Goal: Contribute content

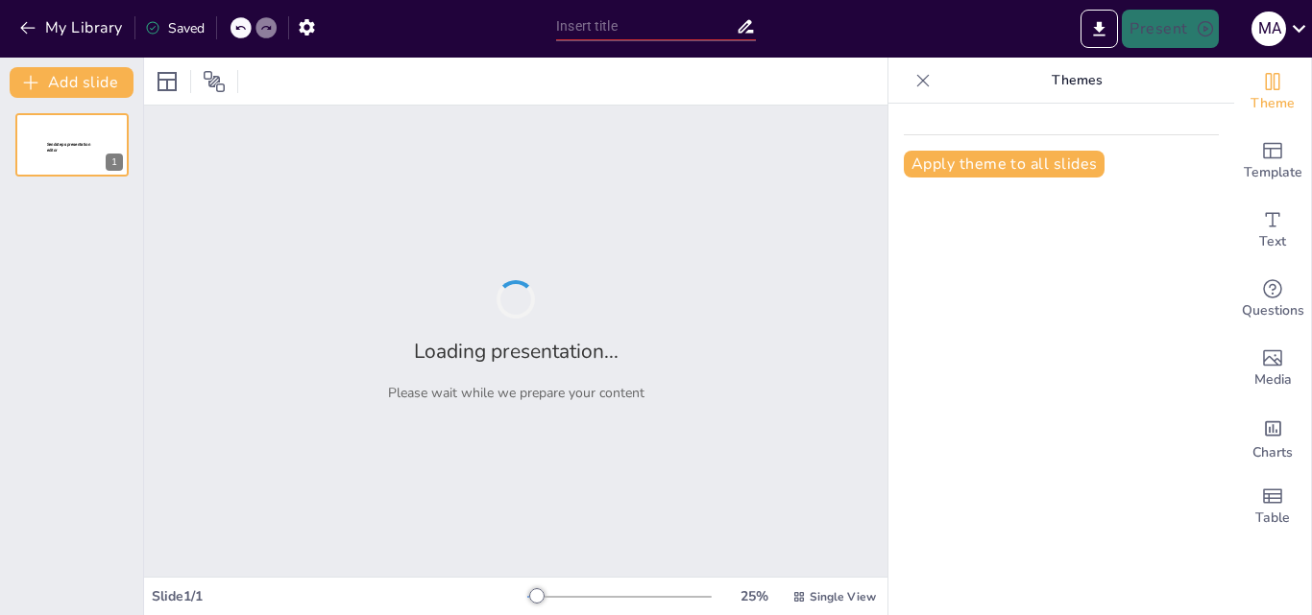
type input "Impacto del Modelo Iberoamericano en el Sector Educativo: Reflexiones y Aplicac…"
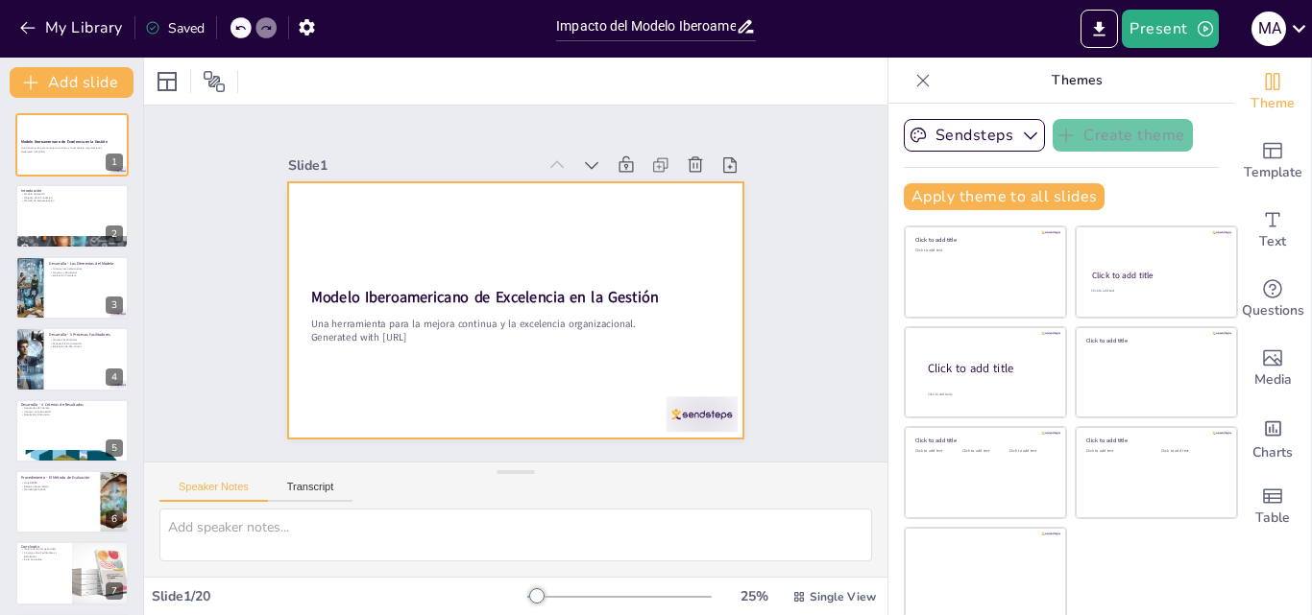
scroll to position [4, 0]
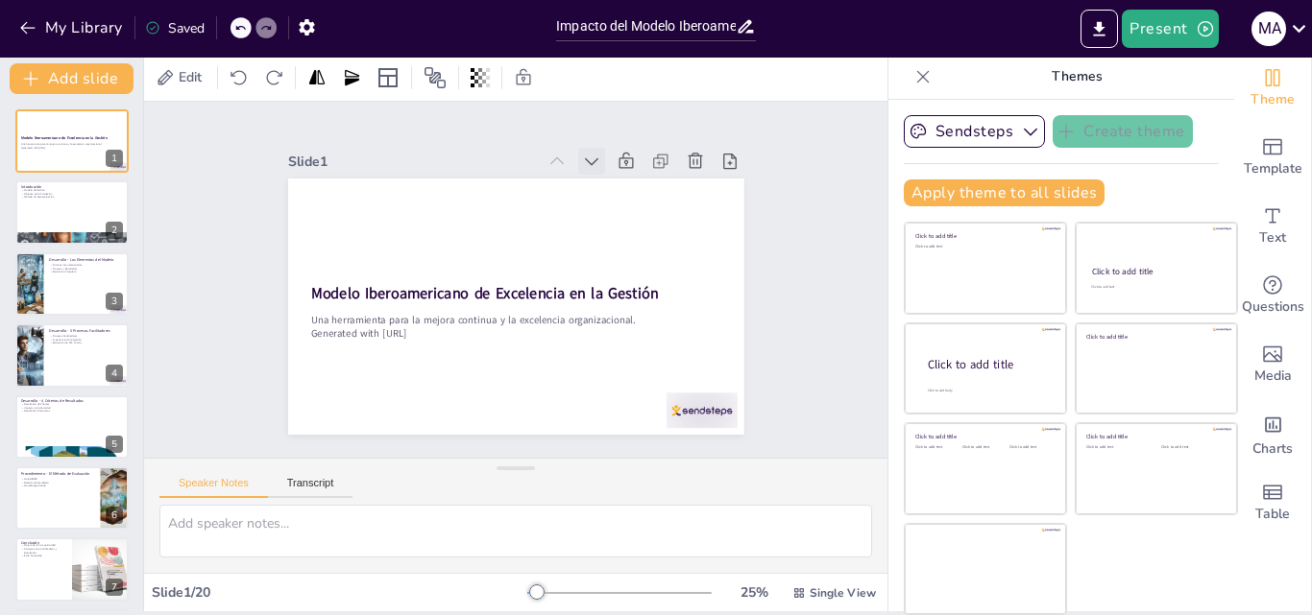
click at [593, 159] on icon at bounding box center [603, 169] width 21 height 21
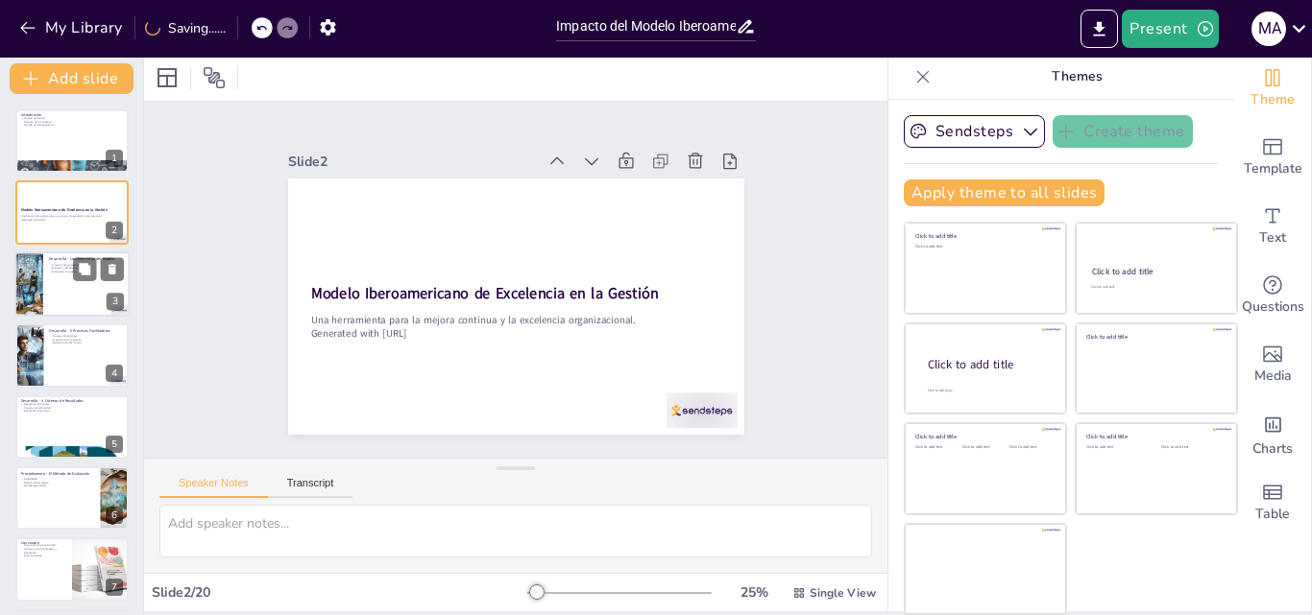
click at [98, 279] on div at bounding box center [98, 268] width 51 height 23
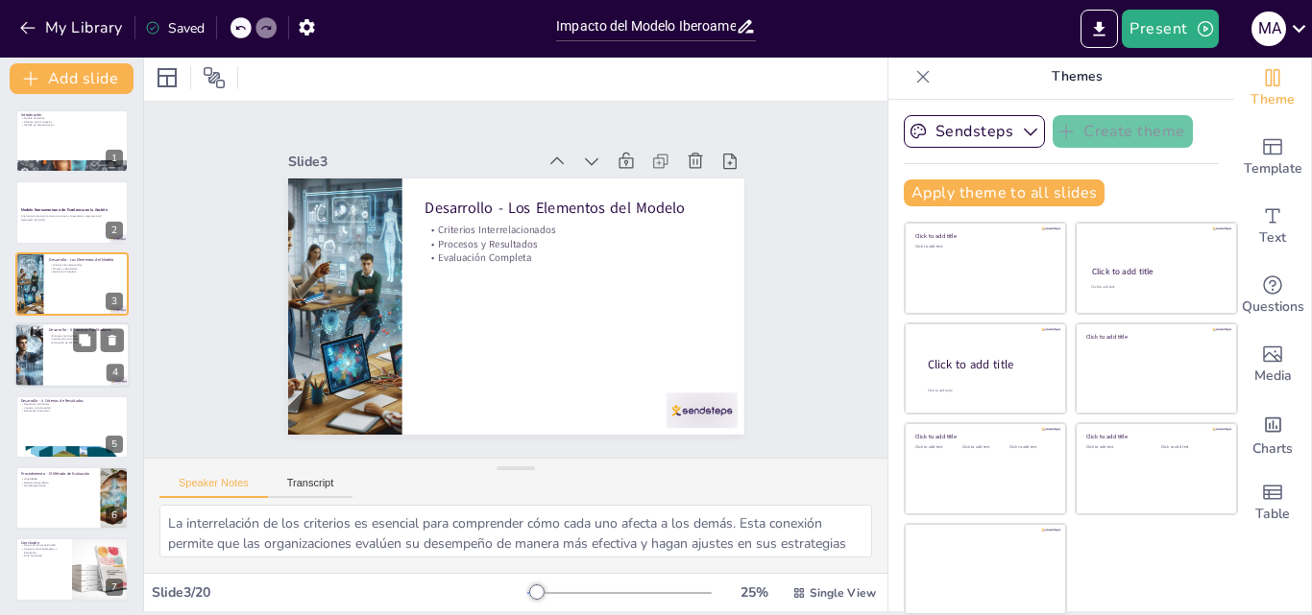
click at [62, 347] on div at bounding box center [71, 355] width 115 height 65
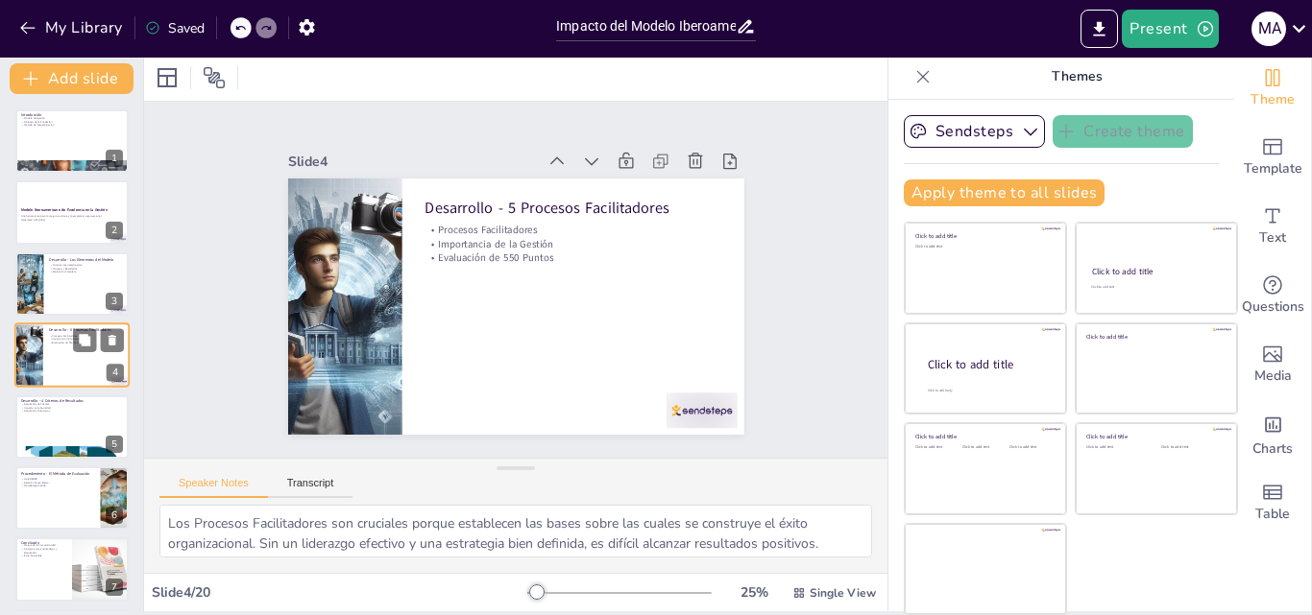
scroll to position [3, 0]
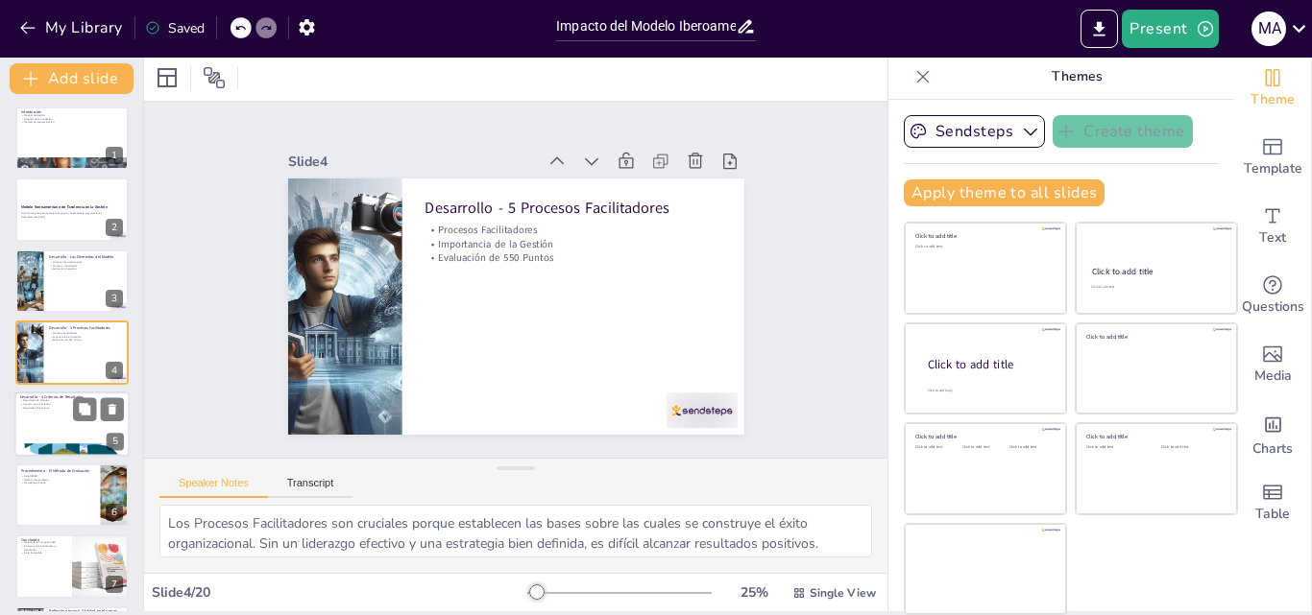
click at [83, 426] on div at bounding box center [71, 424] width 115 height 65
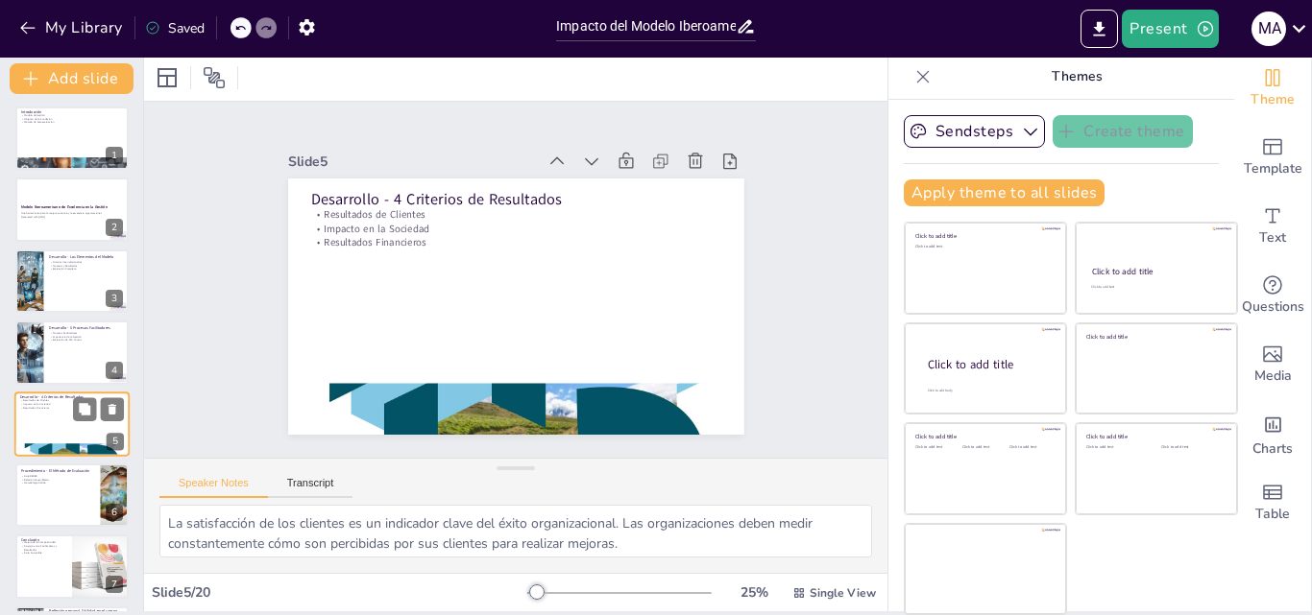
scroll to position [74, 0]
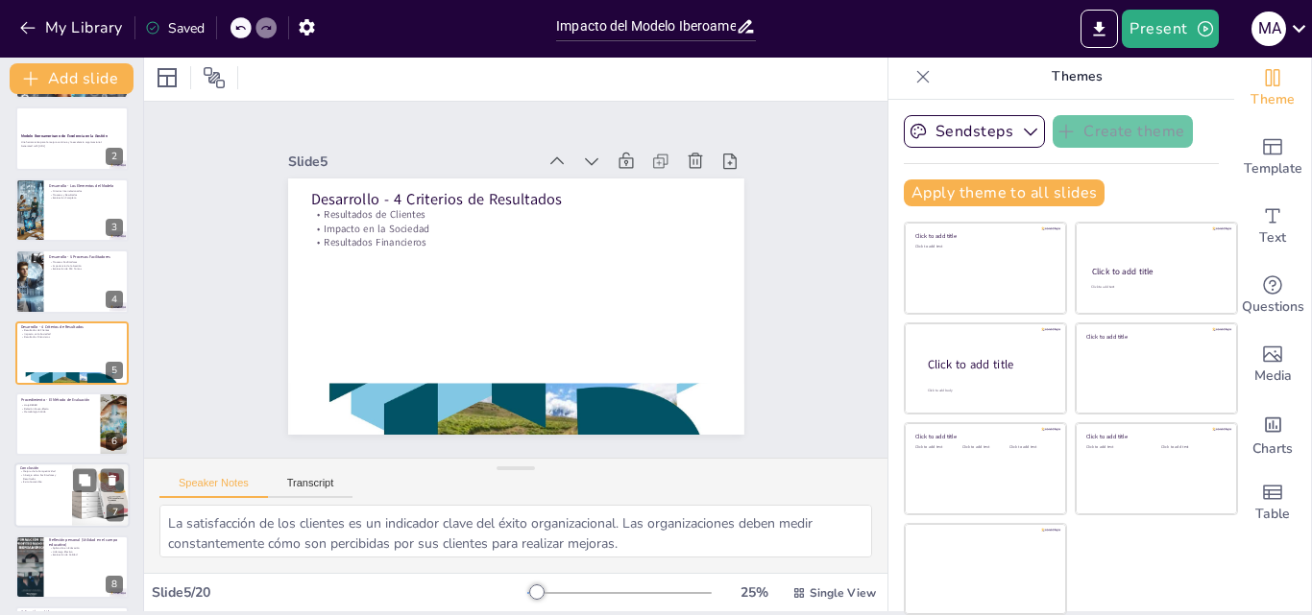
click at [72, 488] on div at bounding box center [101, 496] width 98 height 65
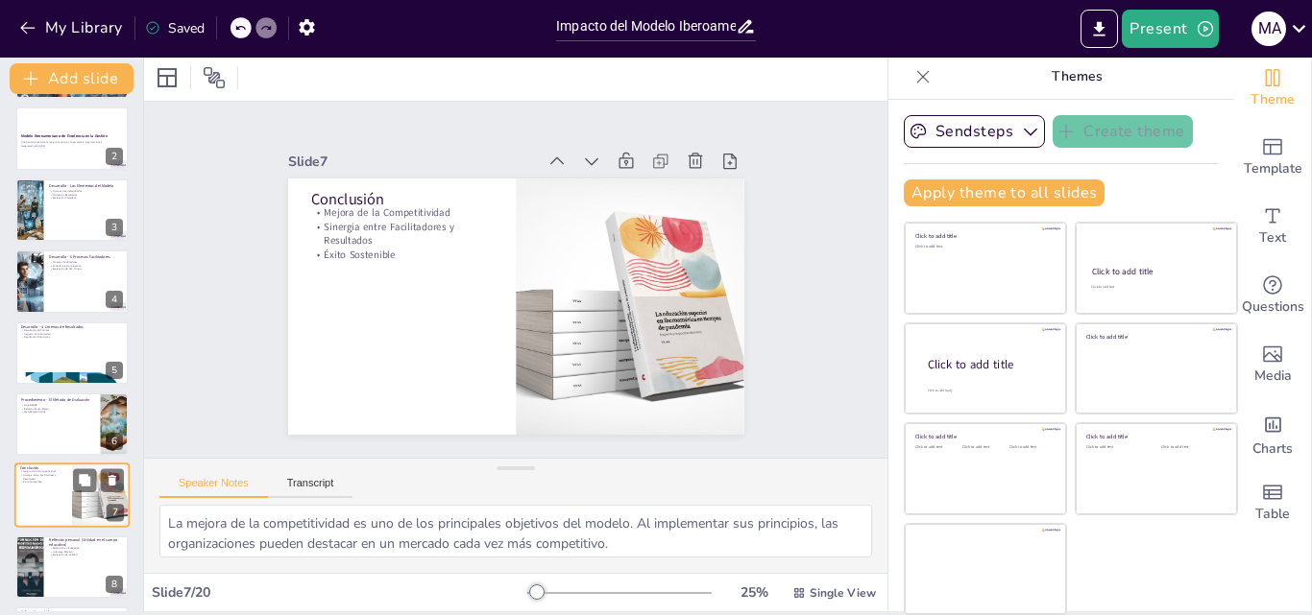
scroll to position [217, 0]
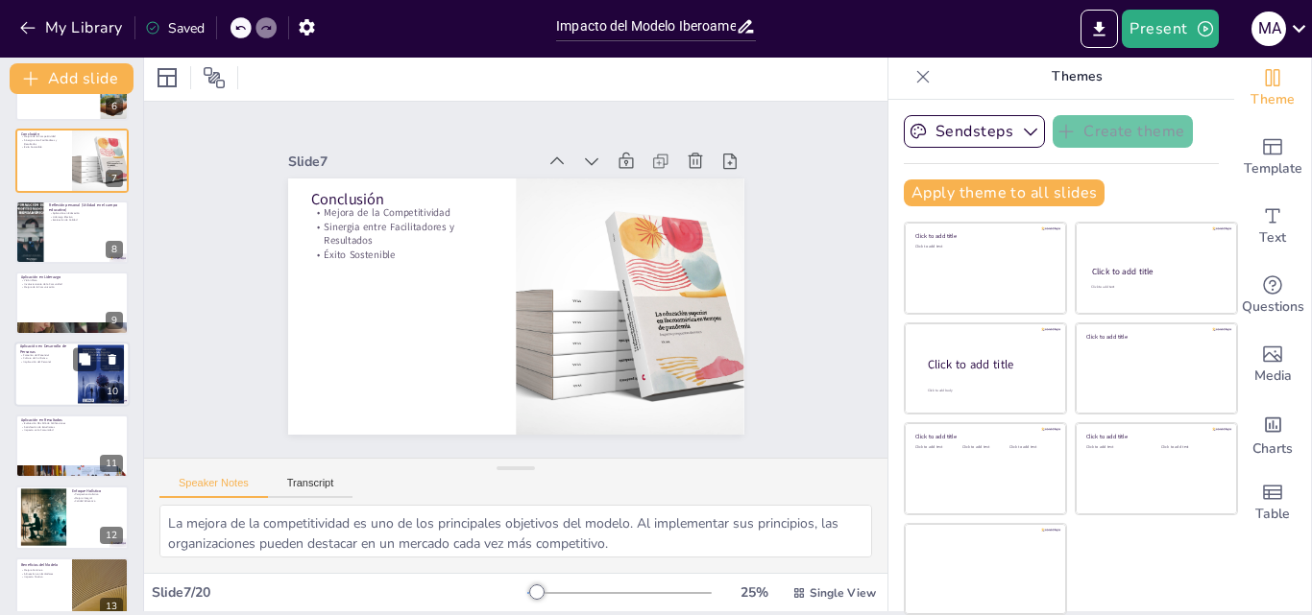
click at [60, 379] on div at bounding box center [71, 375] width 115 height 65
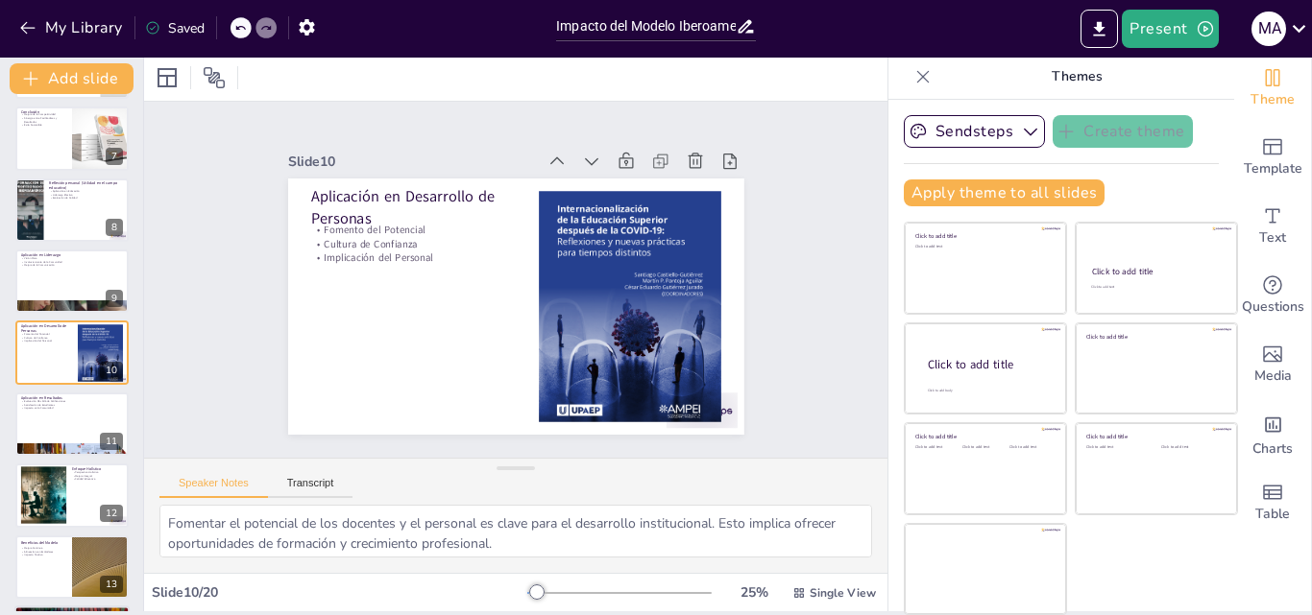
click at [53, 485] on div at bounding box center [43, 496] width 100 height 58
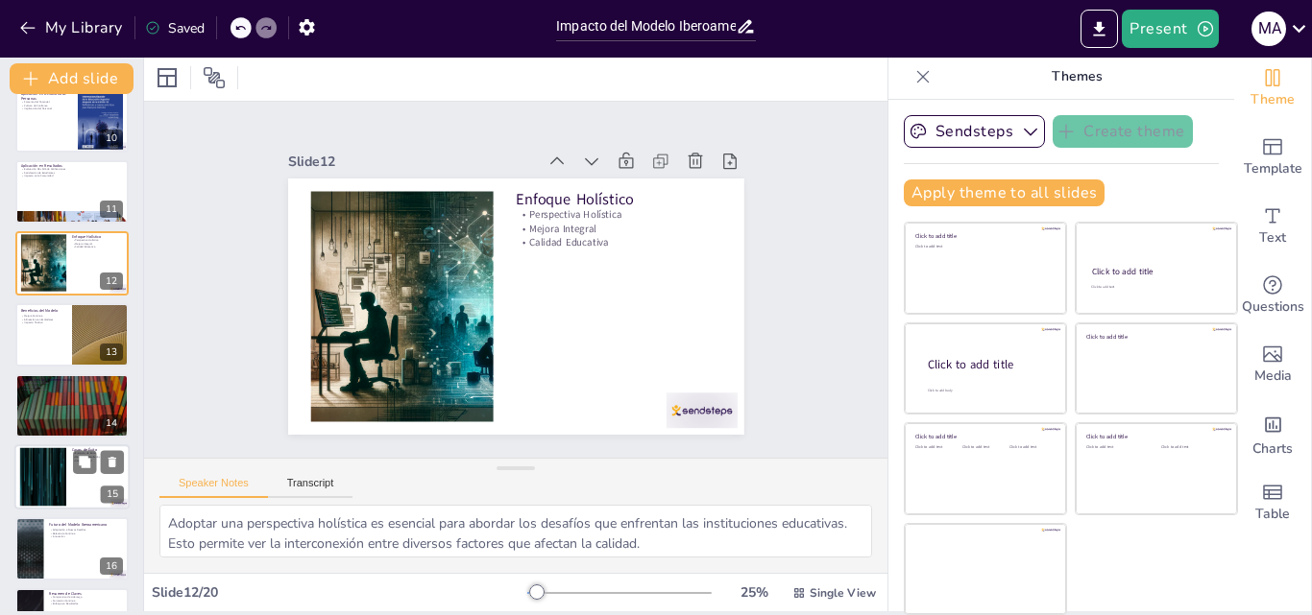
scroll to position [766, 0]
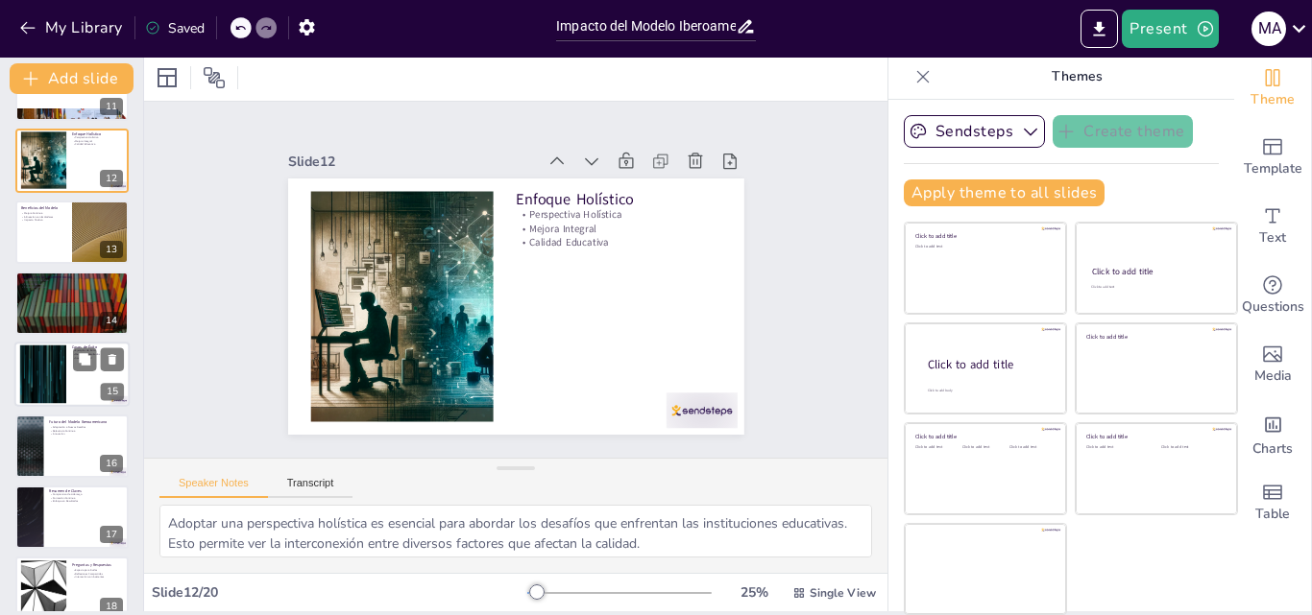
click at [57, 380] on div at bounding box center [43, 375] width 104 height 59
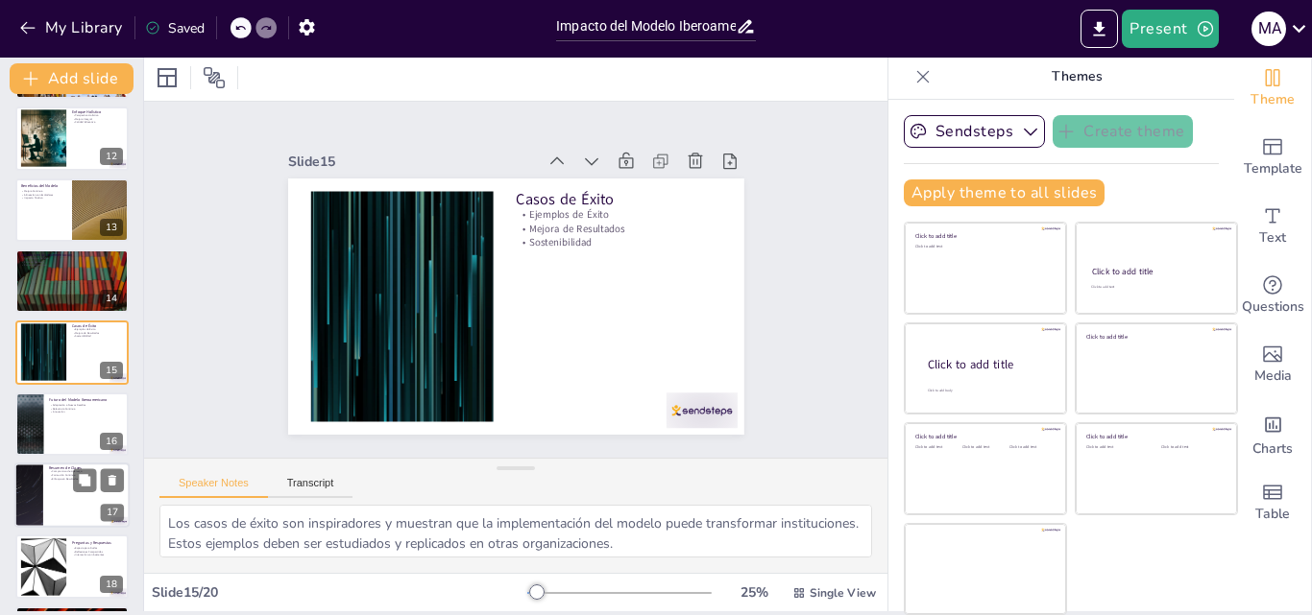
click at [61, 474] on p "Formación Continua" at bounding box center [86, 476] width 75 height 4
type textarea "El compromiso del liderazgo es vital para el éxito del modelo. Los líderes debe…"
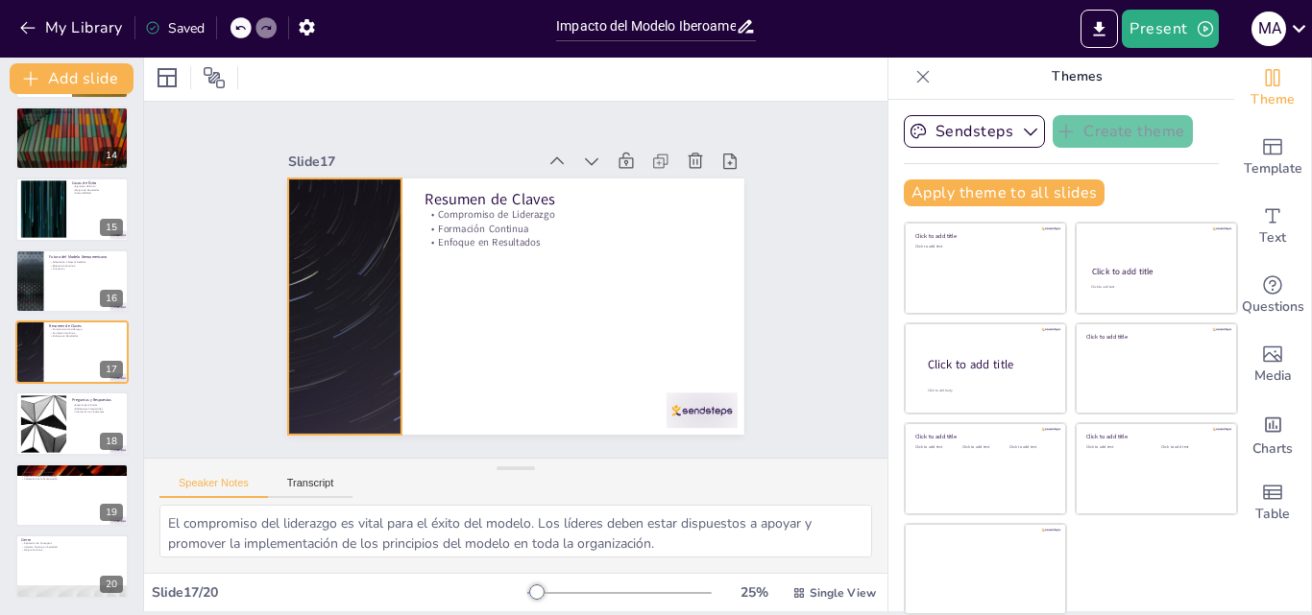
scroll to position [0, 0]
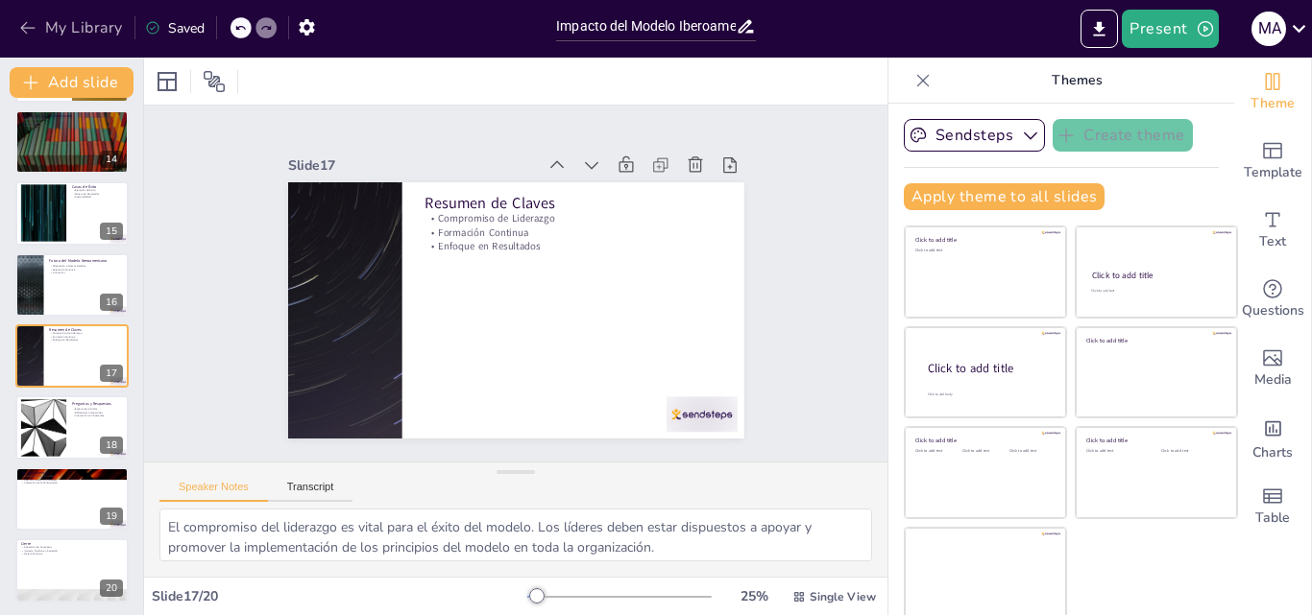
click at [31, 37] on button "My Library" at bounding box center [72, 27] width 116 height 31
